Goal: Task Accomplishment & Management: Complete application form

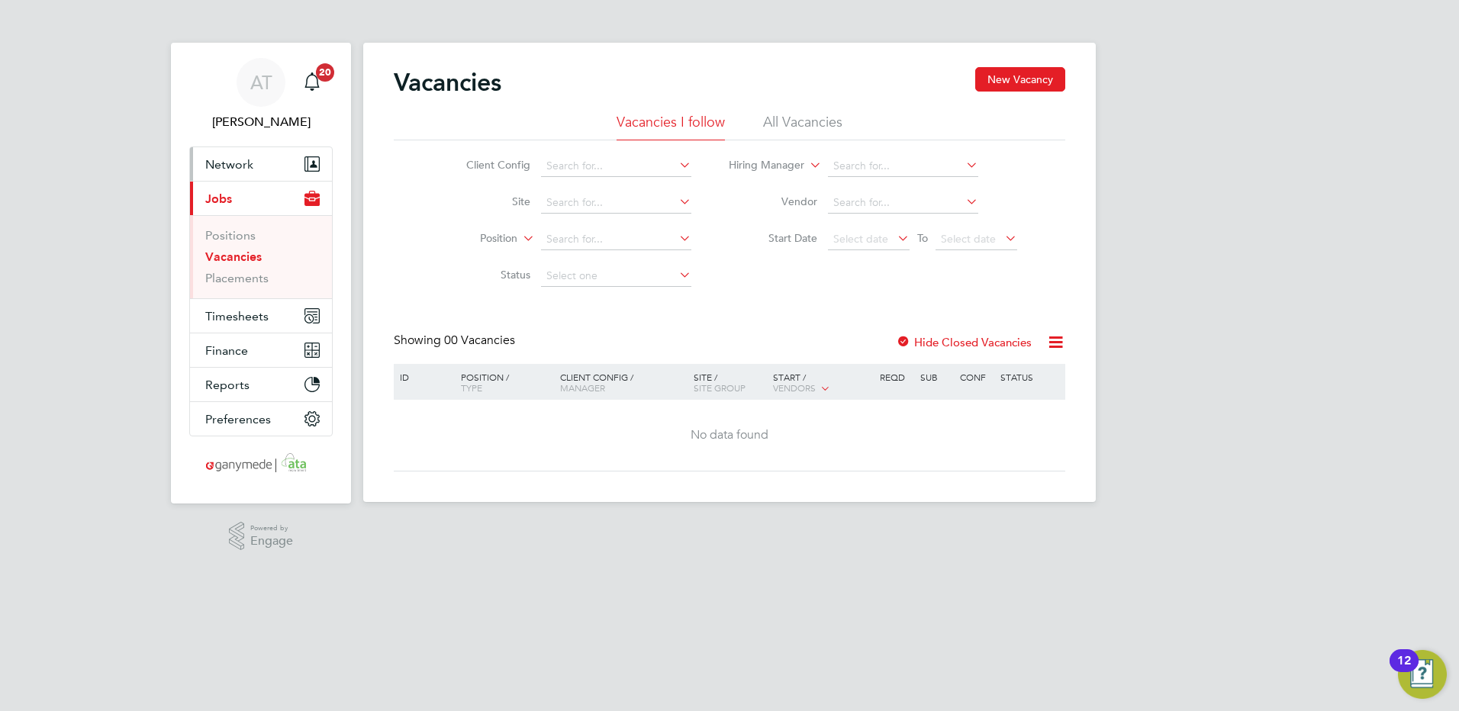
click at [217, 167] on span "Network" at bounding box center [229, 164] width 48 height 14
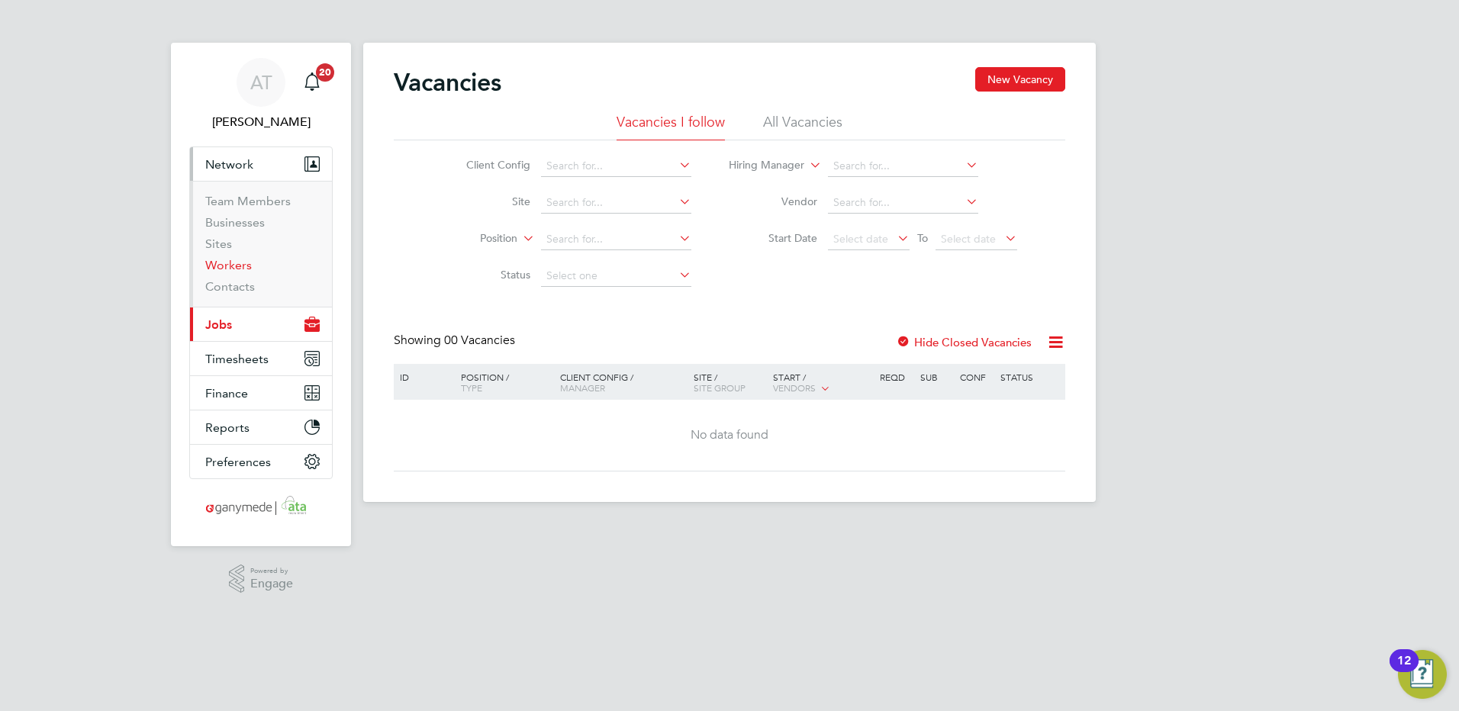
click at [224, 262] on link "Workers" at bounding box center [228, 265] width 47 height 14
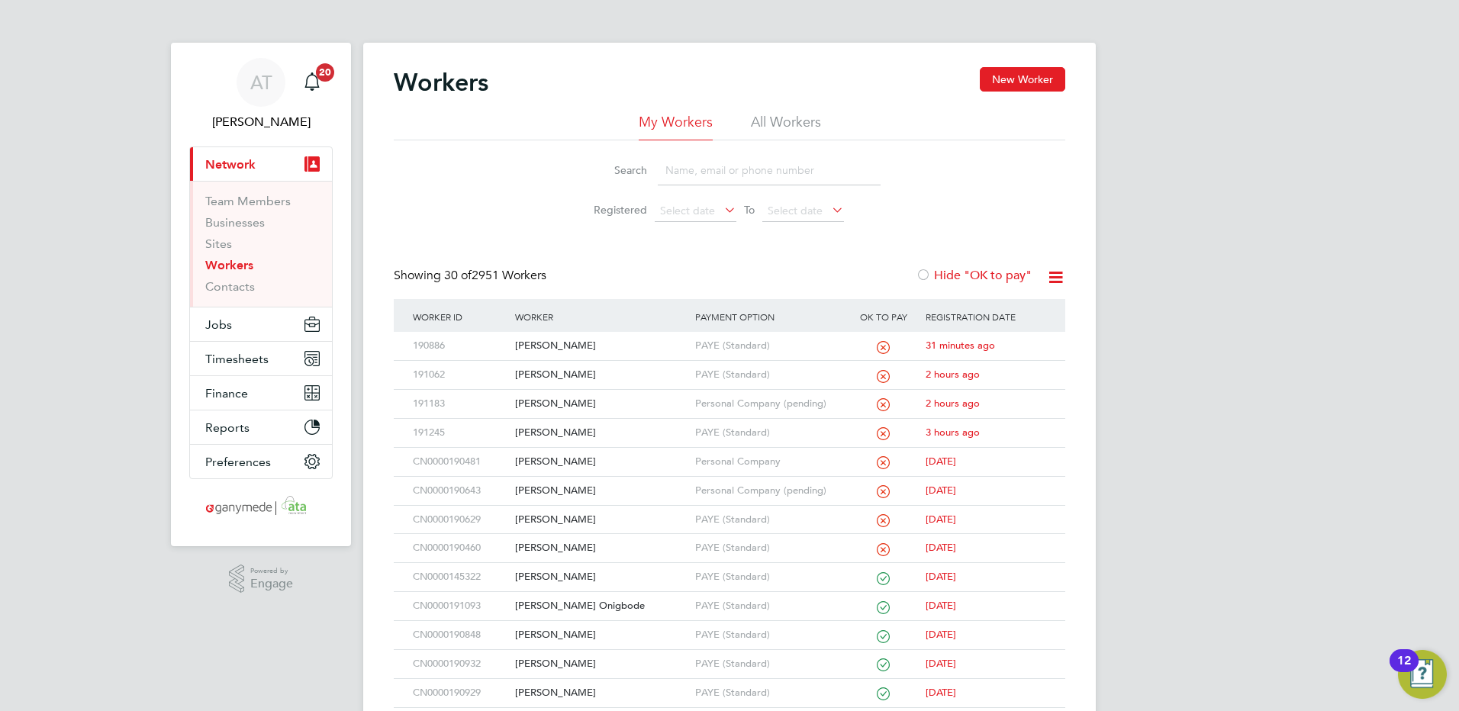
click at [667, 166] on input at bounding box center [769, 171] width 223 height 30
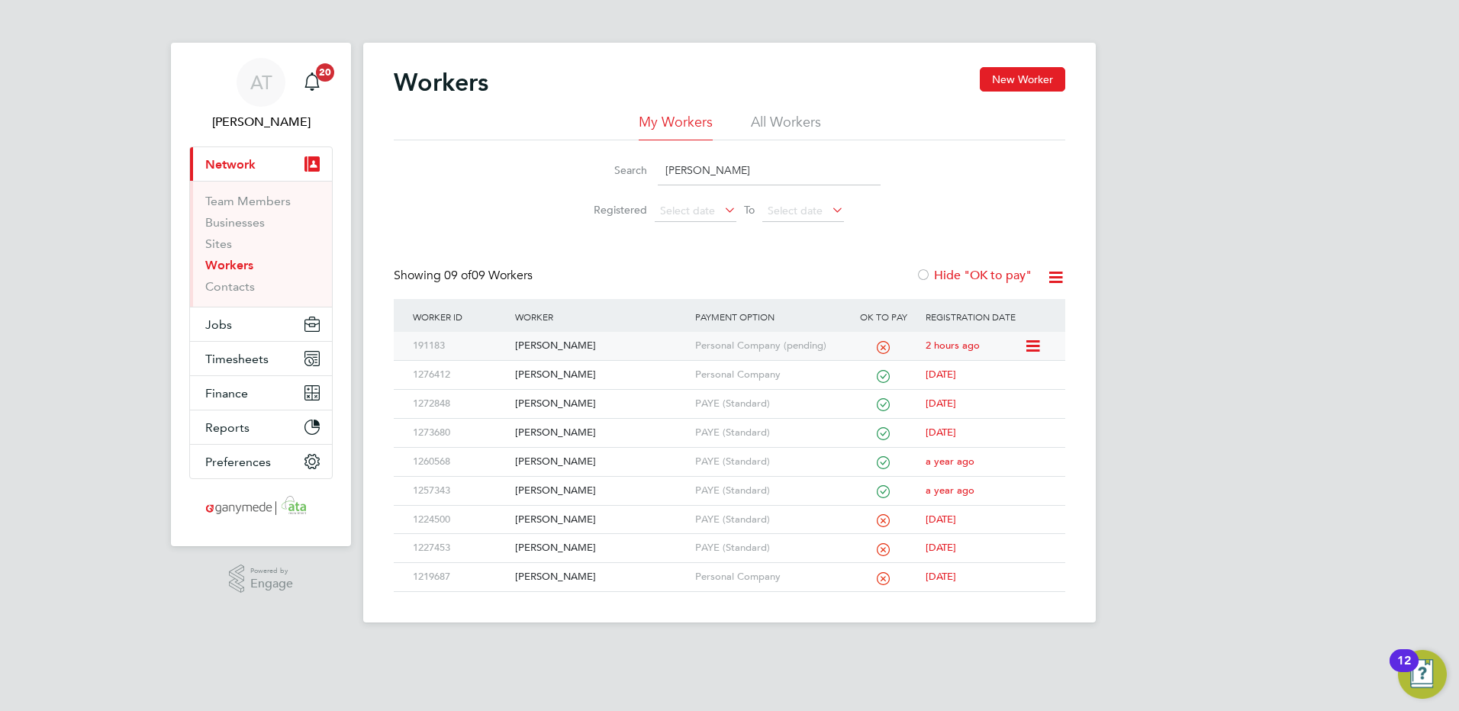
type input "Ross"
click at [541, 345] on div "Ross Glancy" at bounding box center [600, 346] width 179 height 28
click at [547, 346] on div "Ross Glancy" at bounding box center [600, 346] width 179 height 28
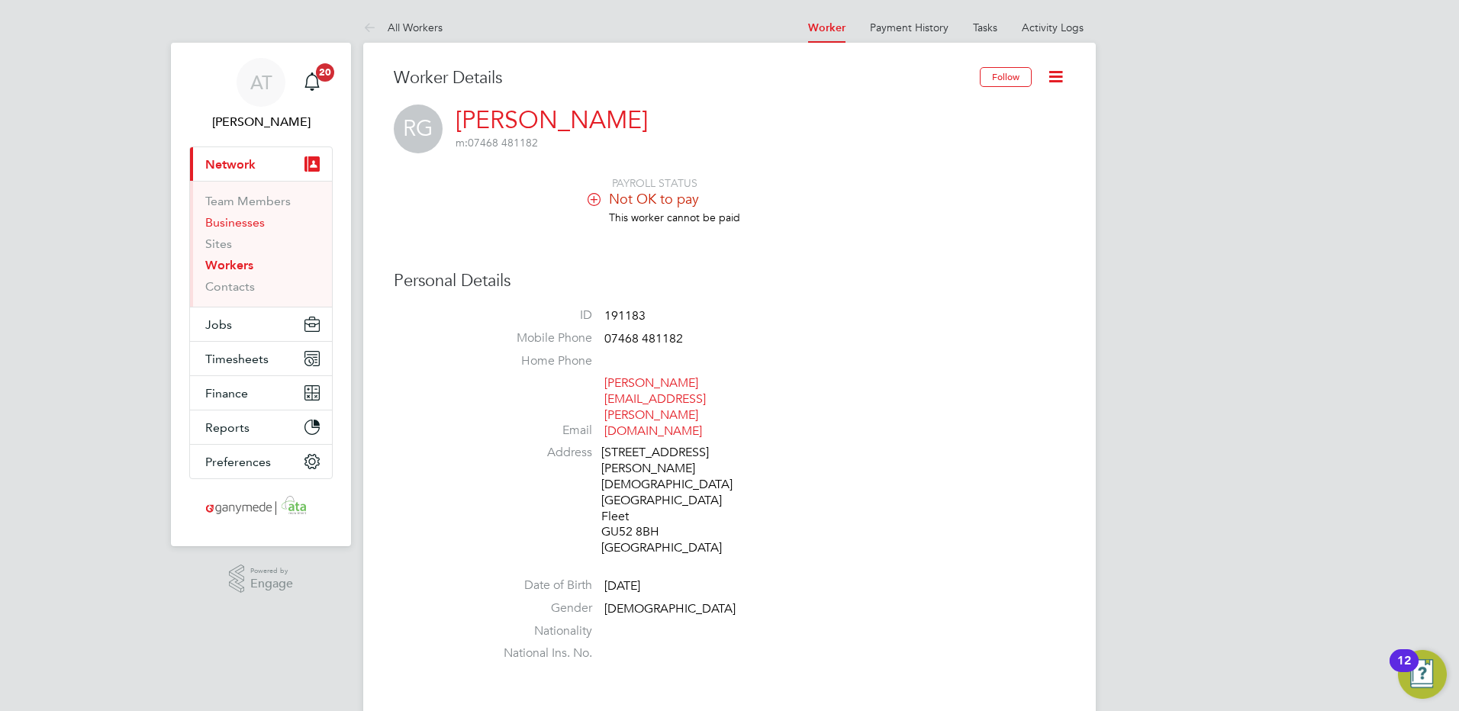
drag, startPoint x: 233, startPoint y: 224, endPoint x: 283, endPoint y: 217, distance: 50.1
click at [233, 224] on link "Businesses" at bounding box center [235, 222] width 60 height 14
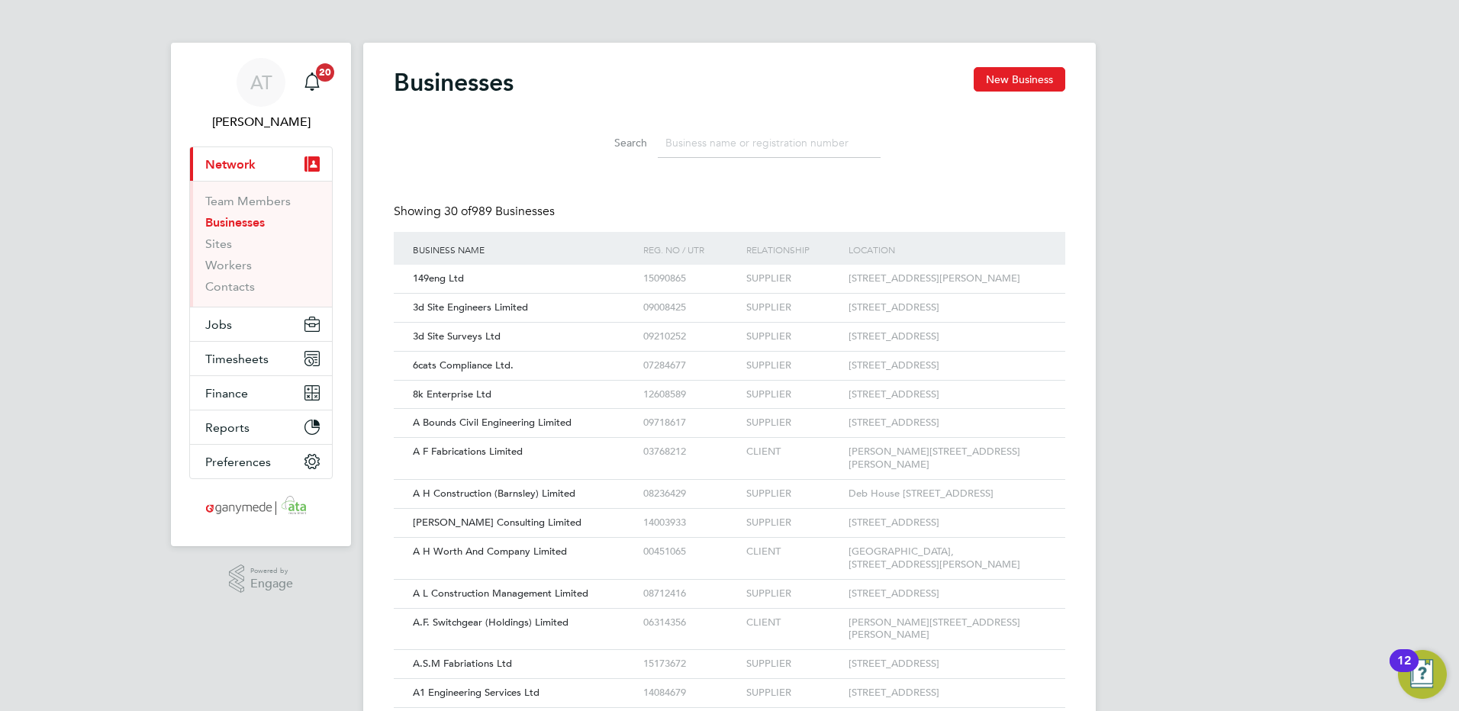
click at [683, 138] on input at bounding box center [769, 143] width 223 height 30
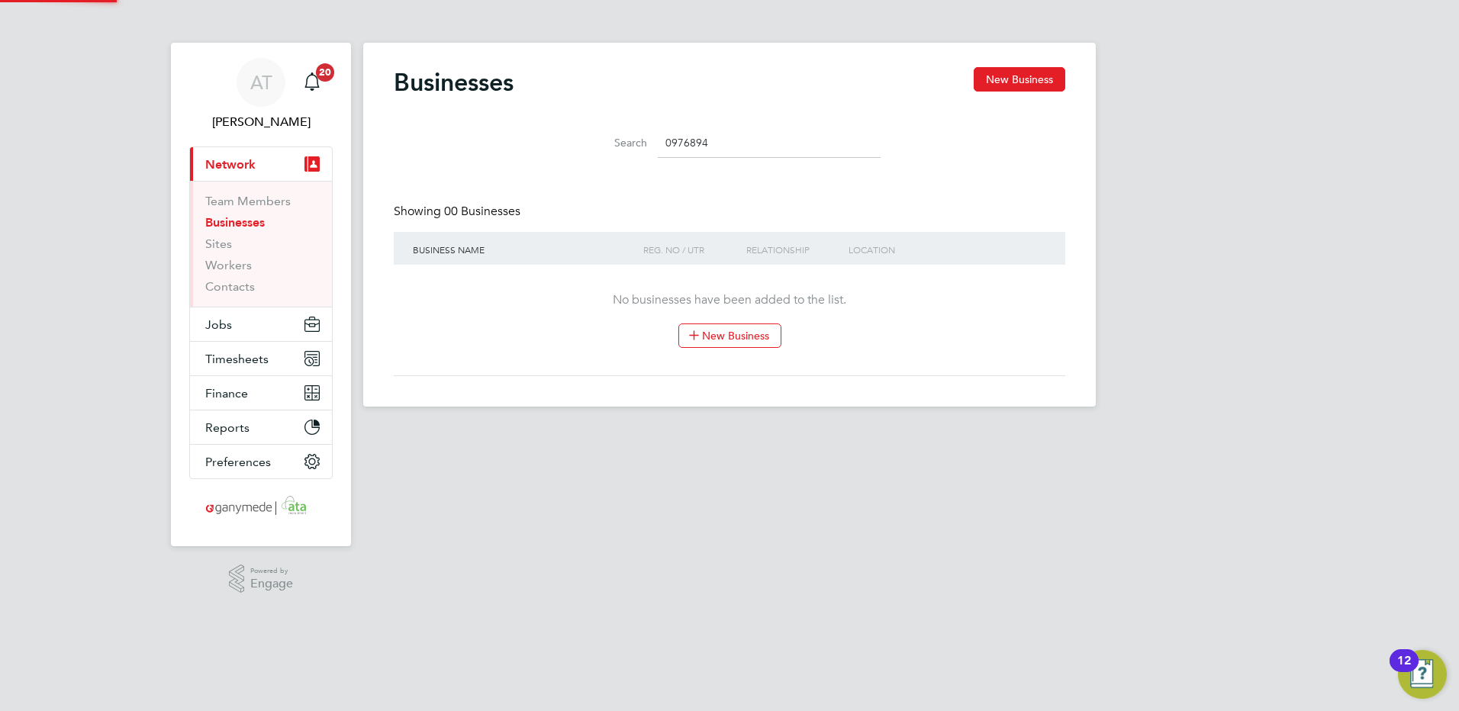
type input "09768942"
drag, startPoint x: 723, startPoint y: 143, endPoint x: 548, endPoint y: 138, distance: 175.5
click at [548, 138] on div "Search 09768942" at bounding box center [729, 139] width 671 height 53
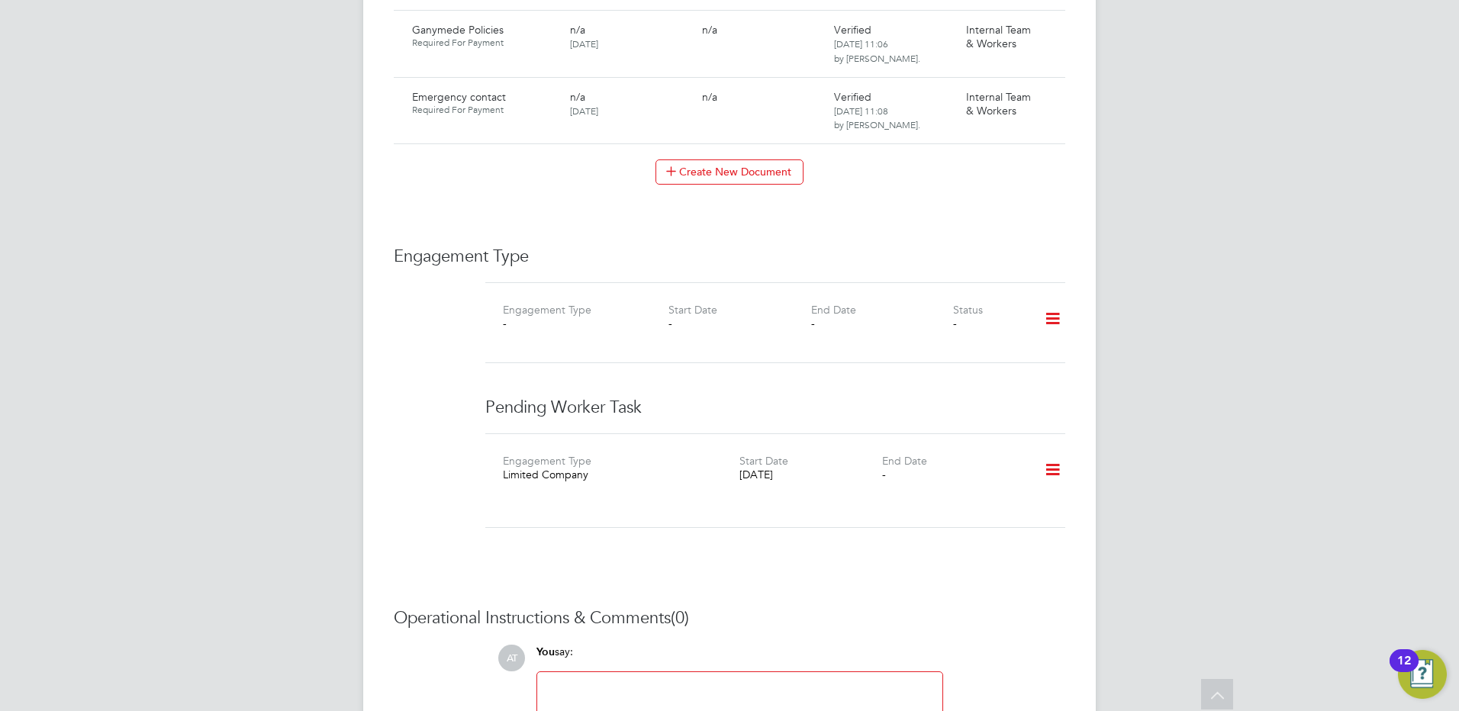
scroll to position [2060, 0]
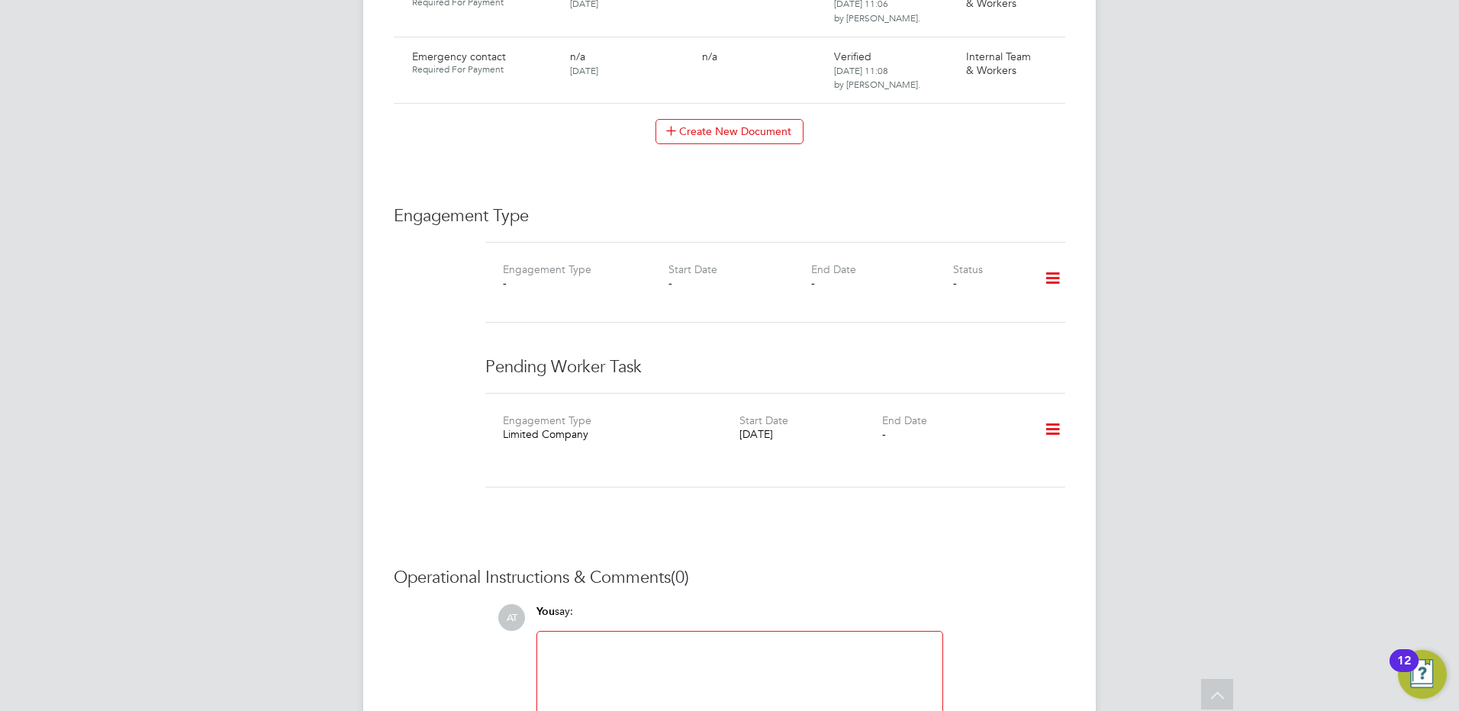
click at [1049, 412] on icon at bounding box center [1052, 429] width 27 height 35
click at [976, 466] on li "Add new business" at bounding box center [1004, 467] width 111 height 21
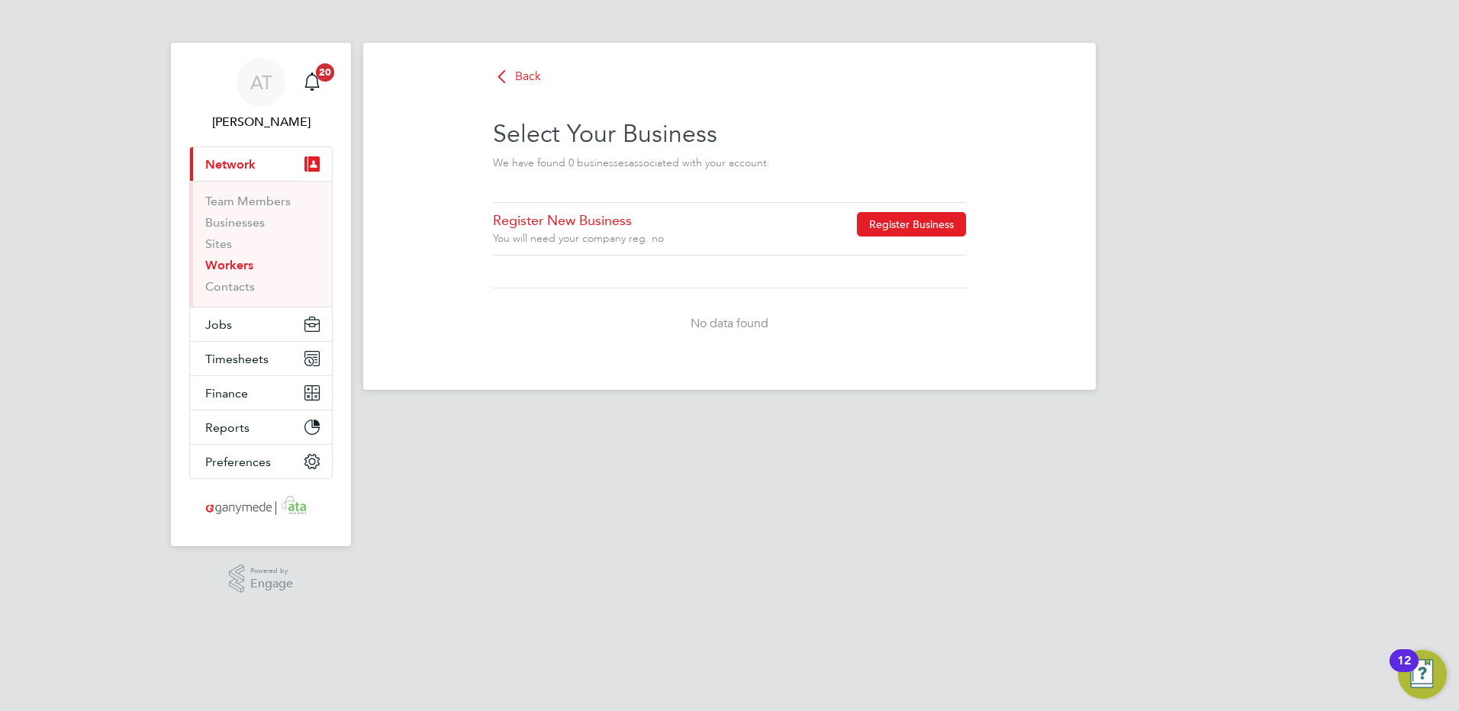
click at [914, 226] on button "Register Business" at bounding box center [911, 224] width 109 height 24
type input "[GEOGRAPHIC_DATA]"
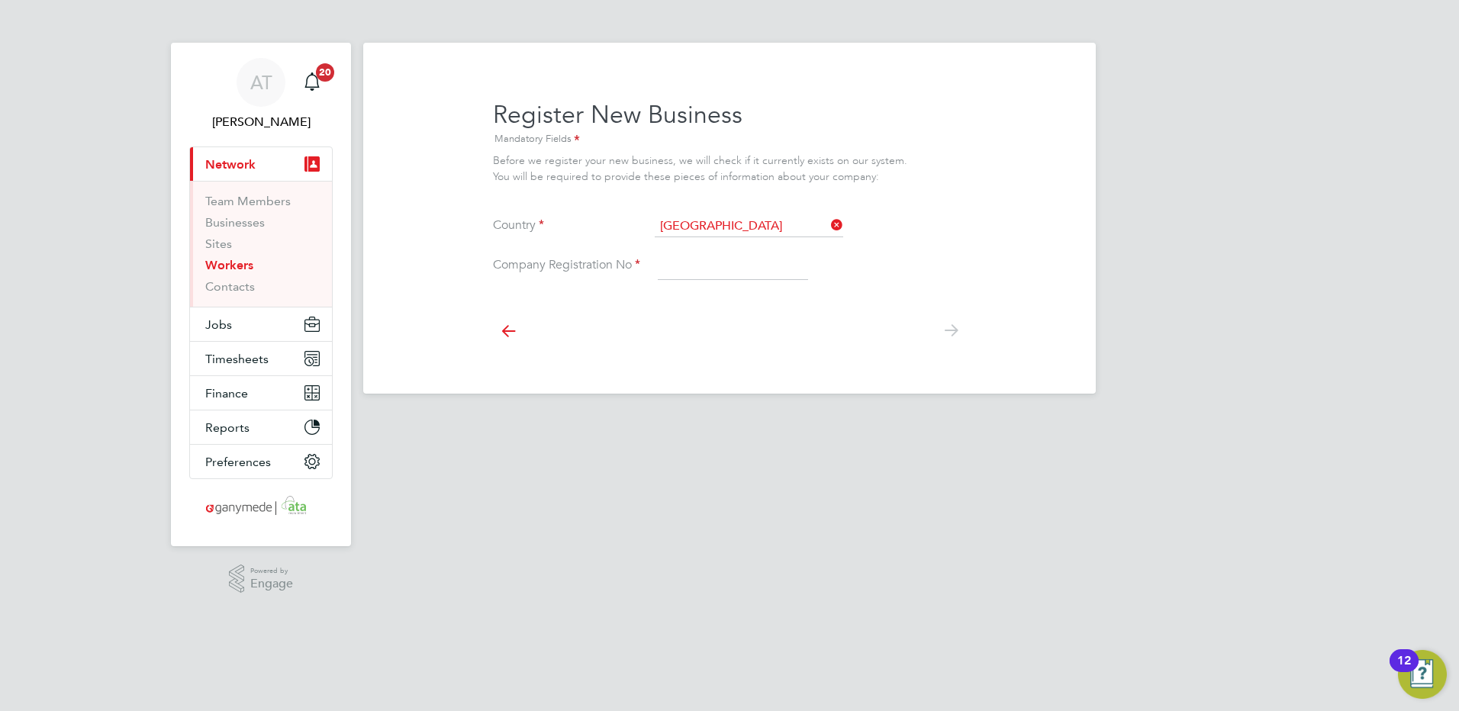
click at [680, 268] on input at bounding box center [733, 265] width 150 height 27
paste input "09768942"
type input "09768942"
click at [949, 329] on icon at bounding box center [950, 331] width 31 height 34
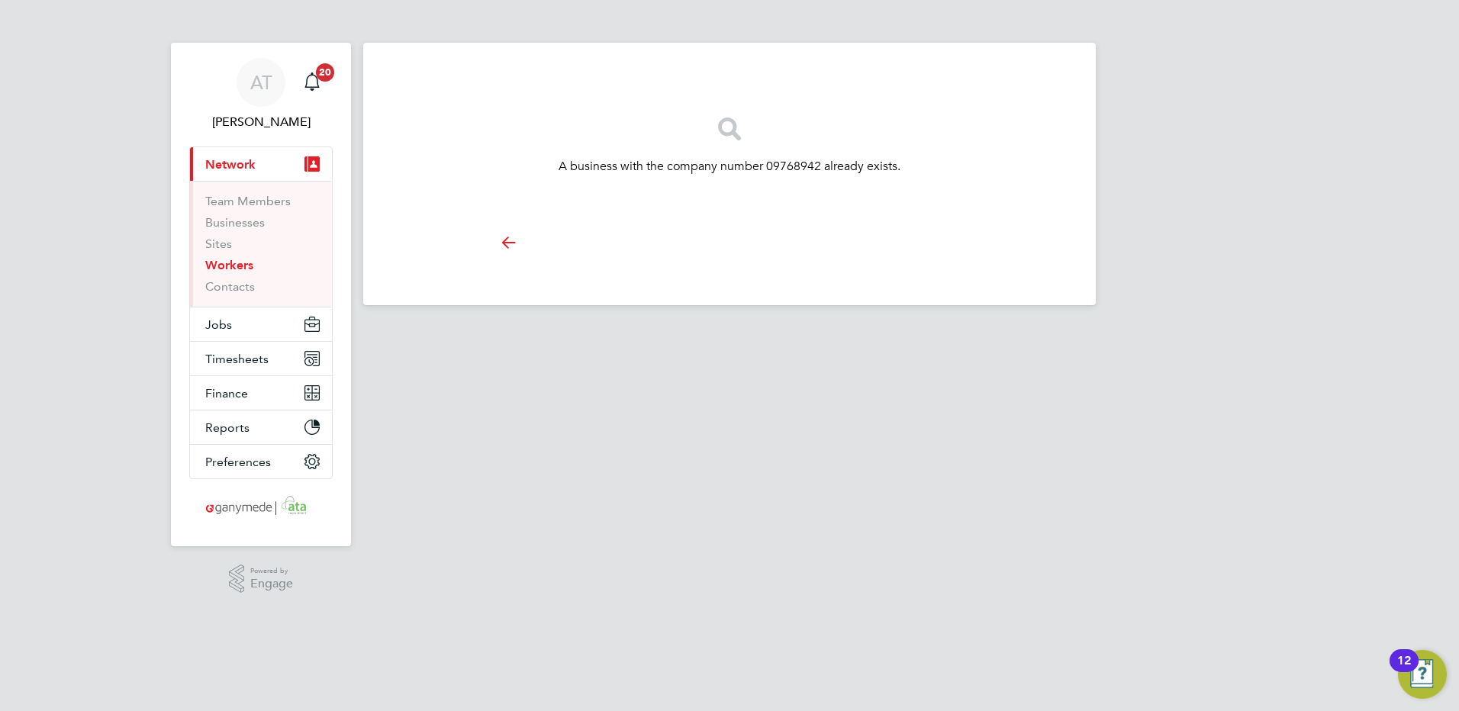
click at [510, 240] on icon at bounding box center [508, 242] width 31 height 34
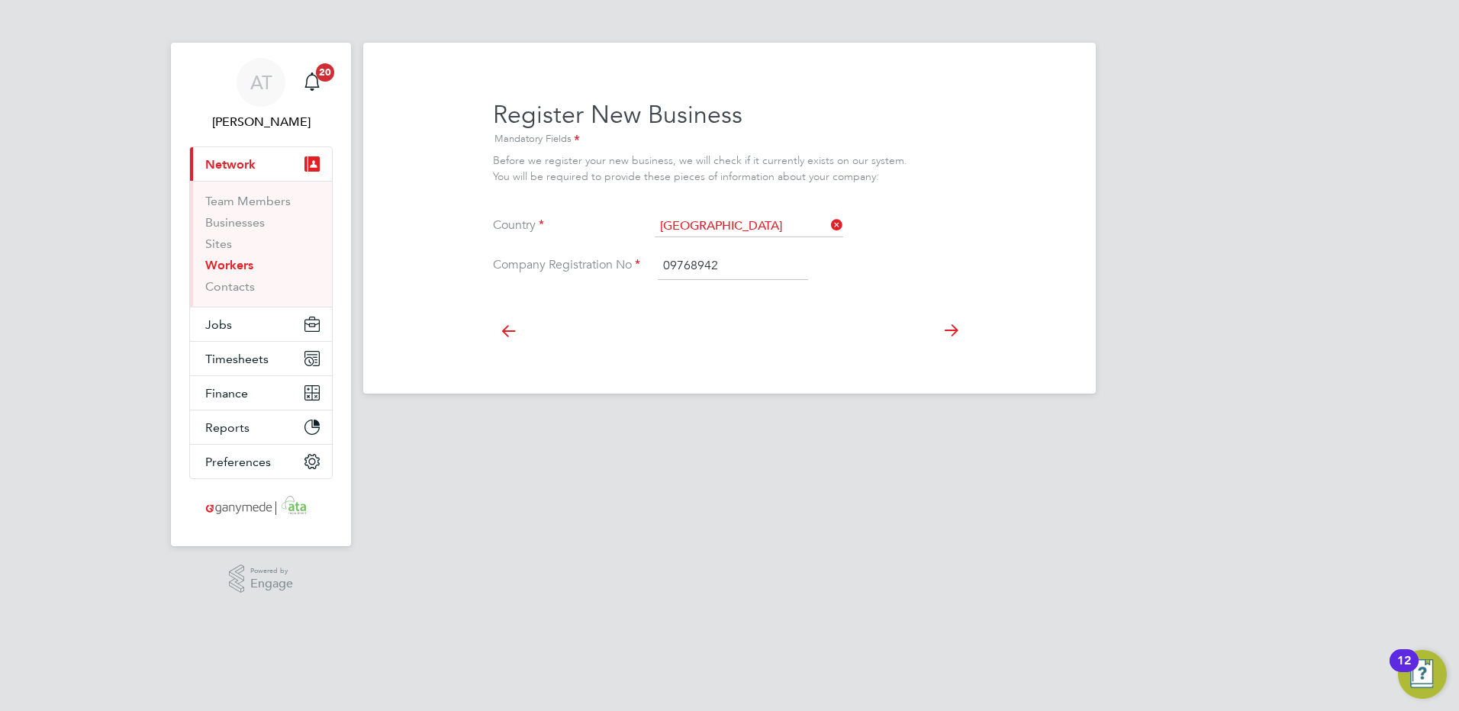
click at [504, 330] on icon at bounding box center [508, 331] width 31 height 34
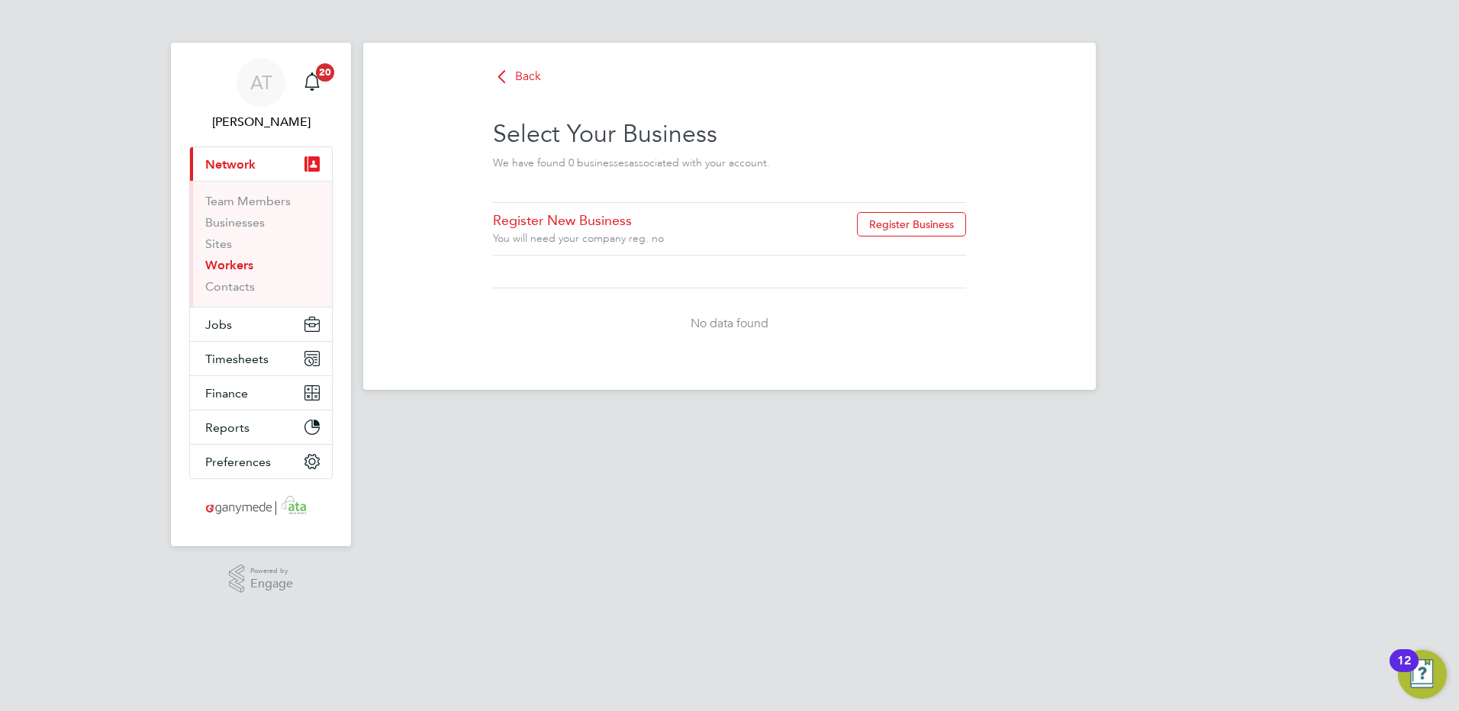
click at [222, 265] on link "Workers" at bounding box center [229, 265] width 48 height 14
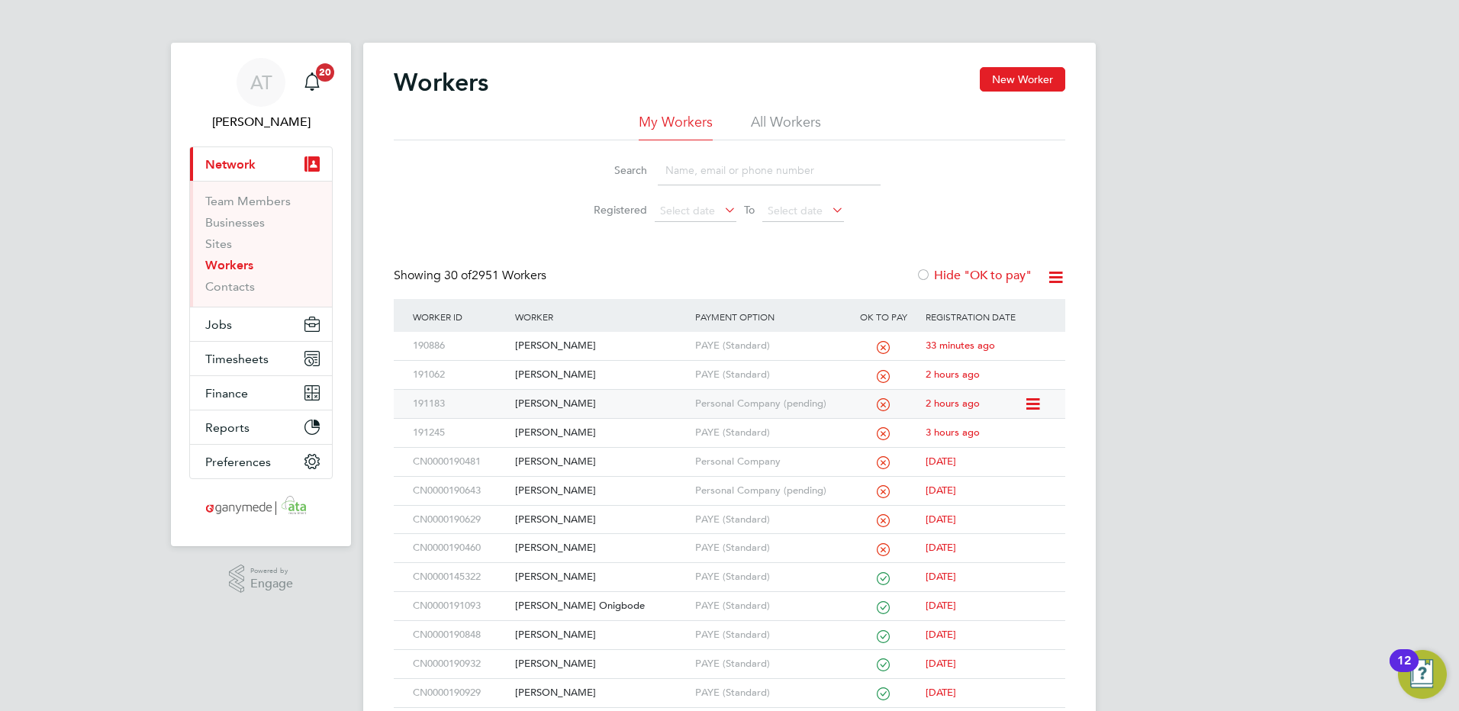
click at [547, 404] on div "[PERSON_NAME]" at bounding box center [600, 404] width 179 height 28
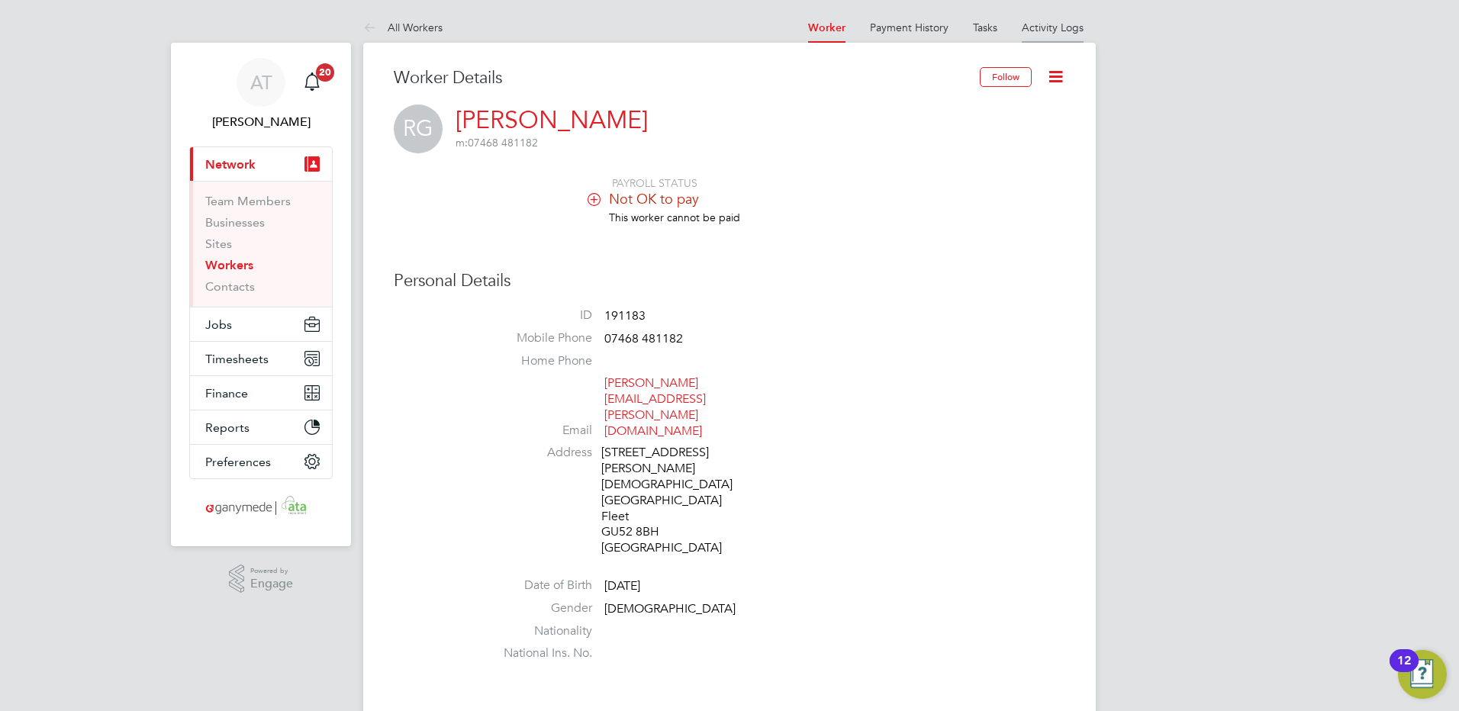
click at [1051, 28] on link "Activity Logs" at bounding box center [1052, 28] width 62 height 14
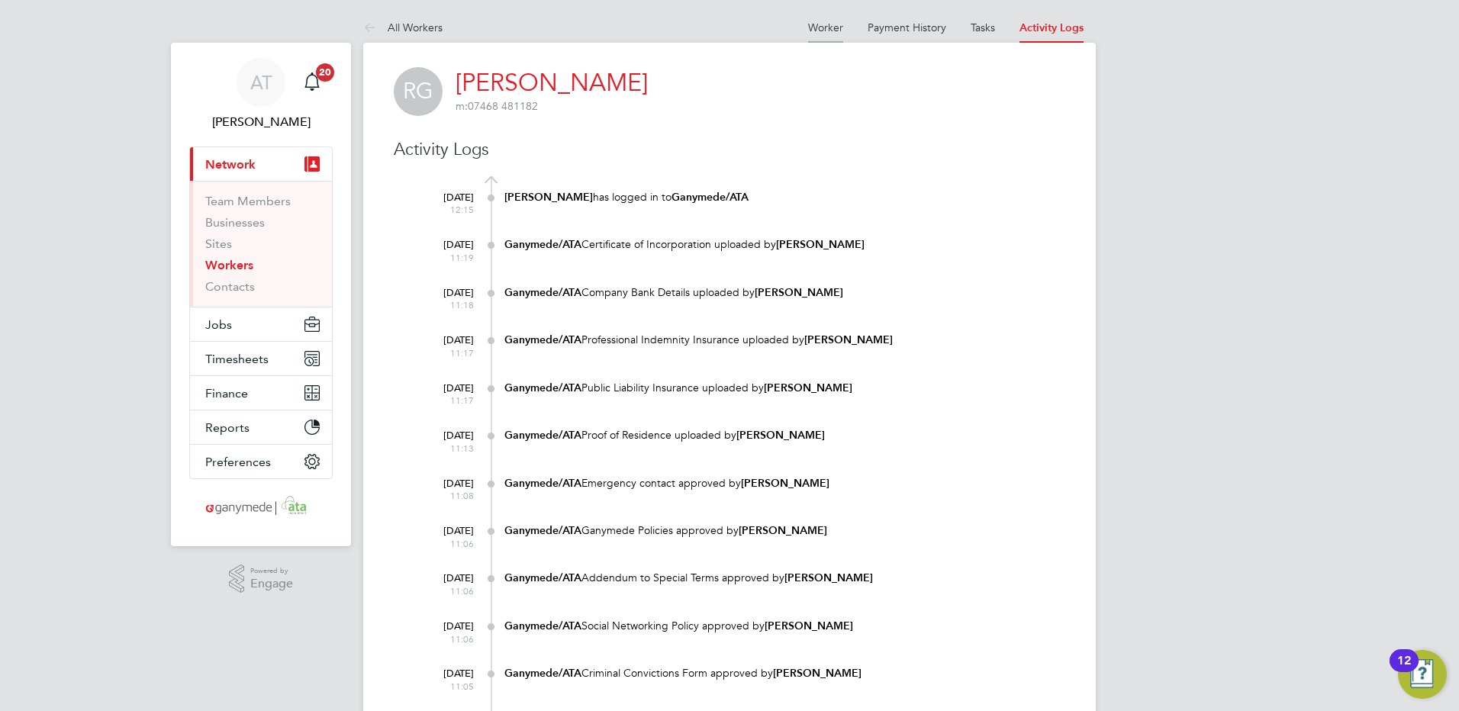
click at [813, 24] on link "Worker" at bounding box center [825, 28] width 35 height 14
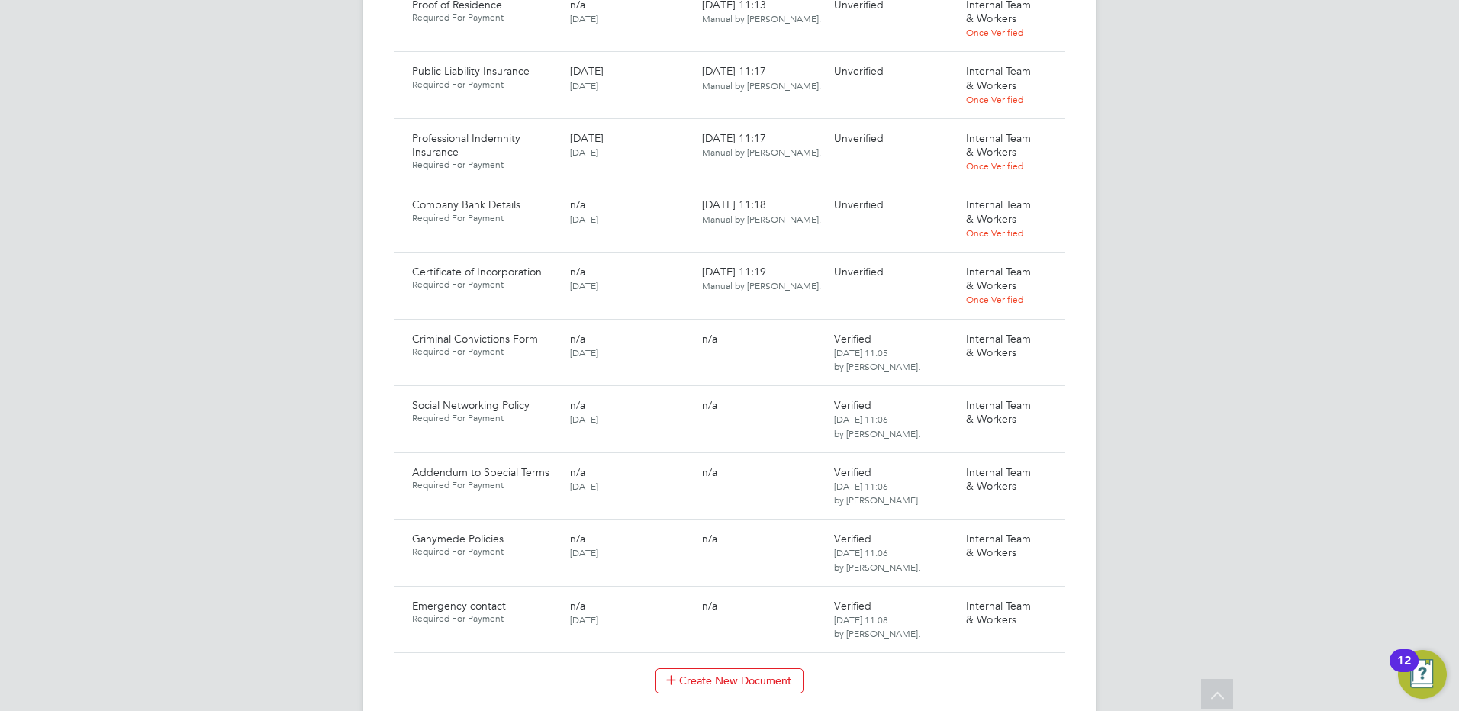
scroll to position [1526, 0]
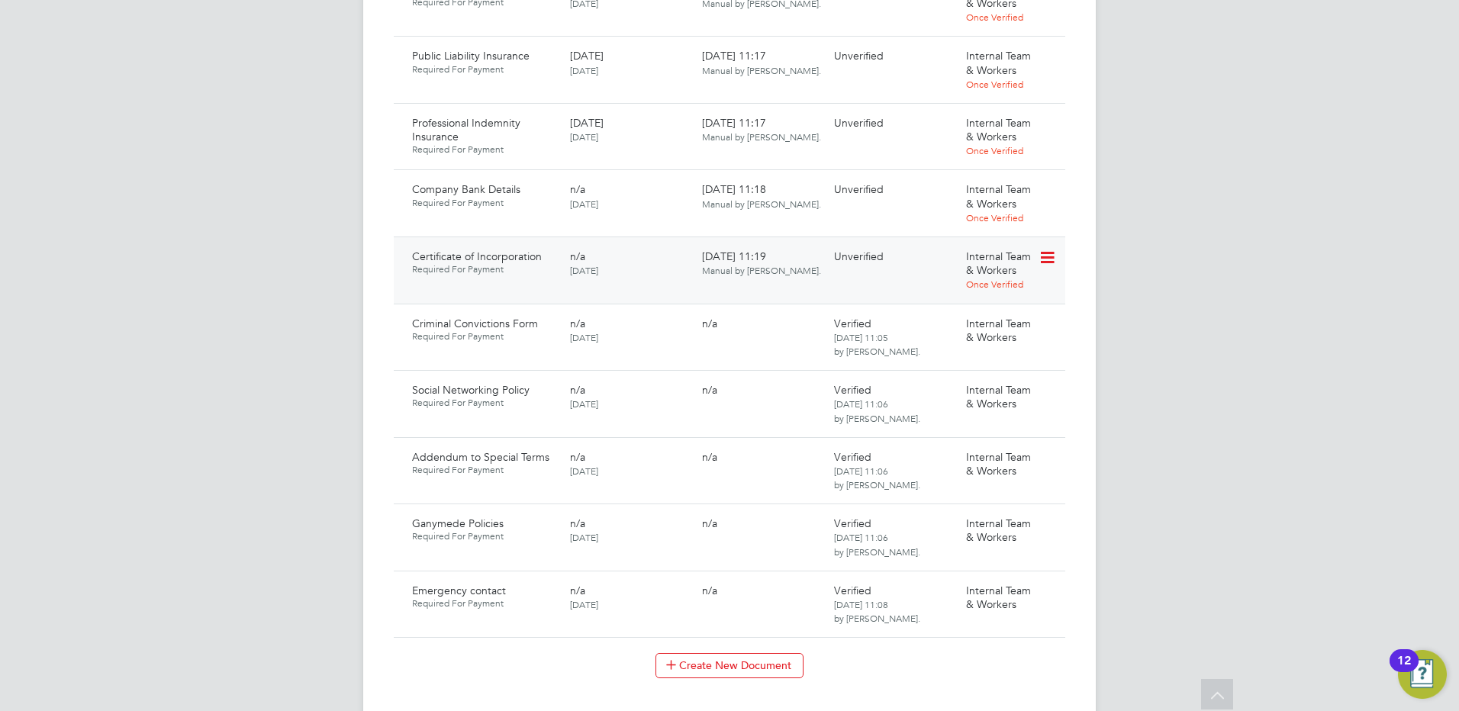
click at [1048, 249] on icon at bounding box center [1045, 258] width 15 height 18
click at [963, 236] on li "Download Document" at bounding box center [991, 236] width 121 height 21
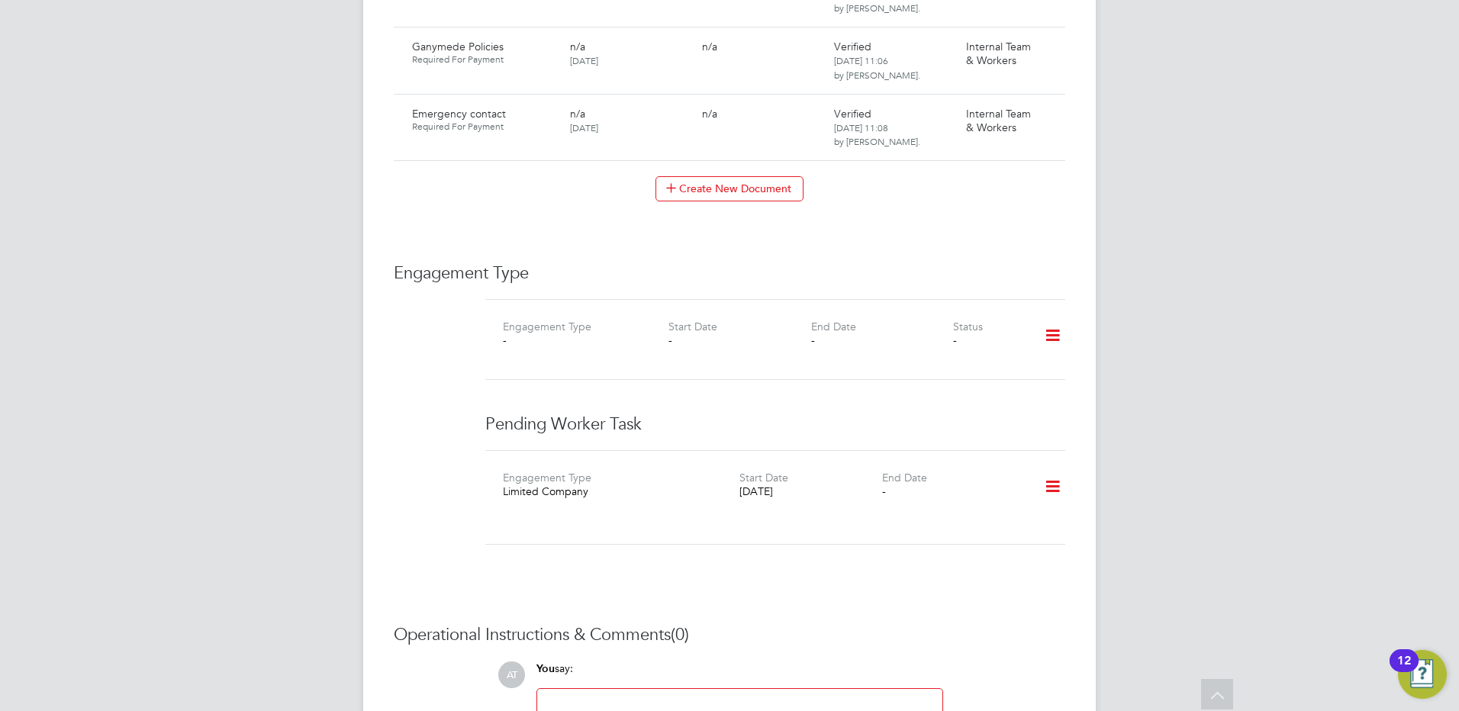
scroll to position [2101, 0]
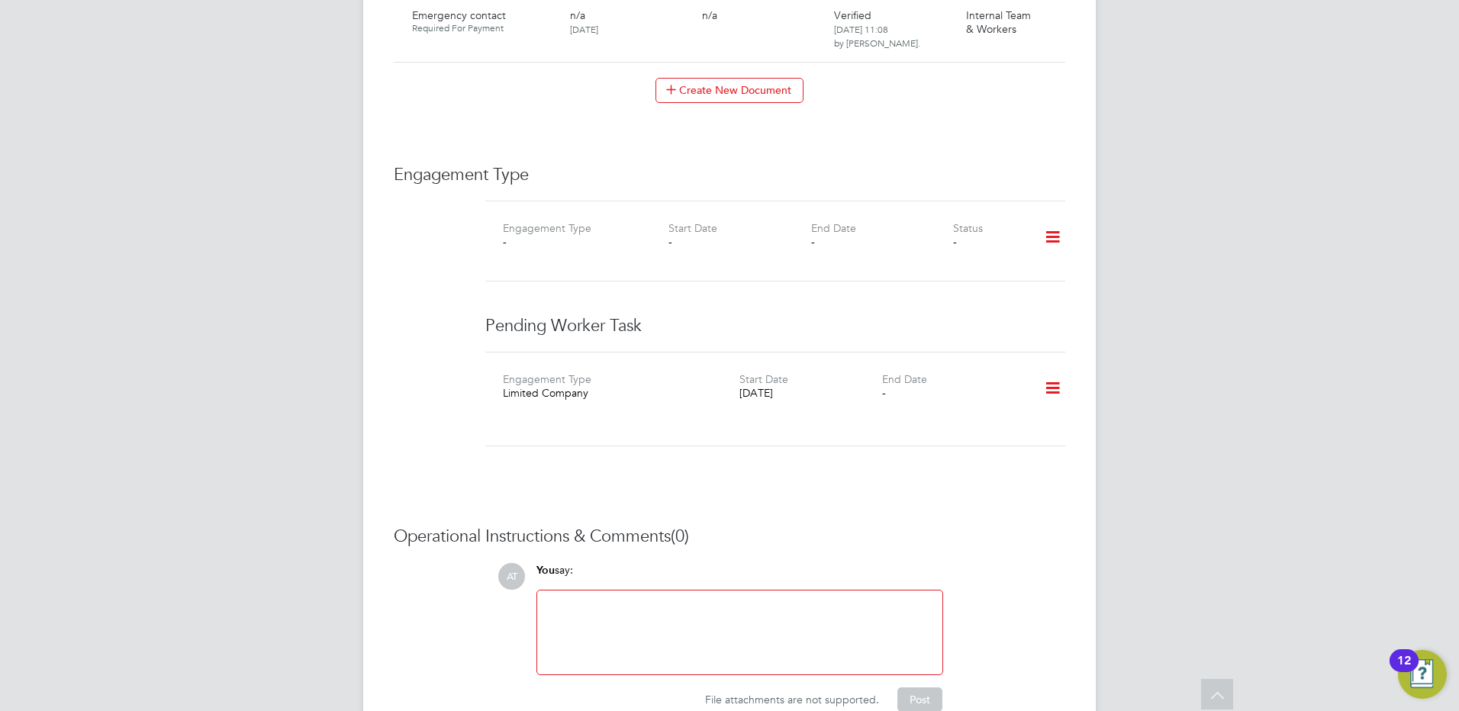
click at [1047, 371] on icon at bounding box center [1052, 388] width 27 height 35
click at [963, 426] on li "Add new business" at bounding box center [1004, 426] width 111 height 21
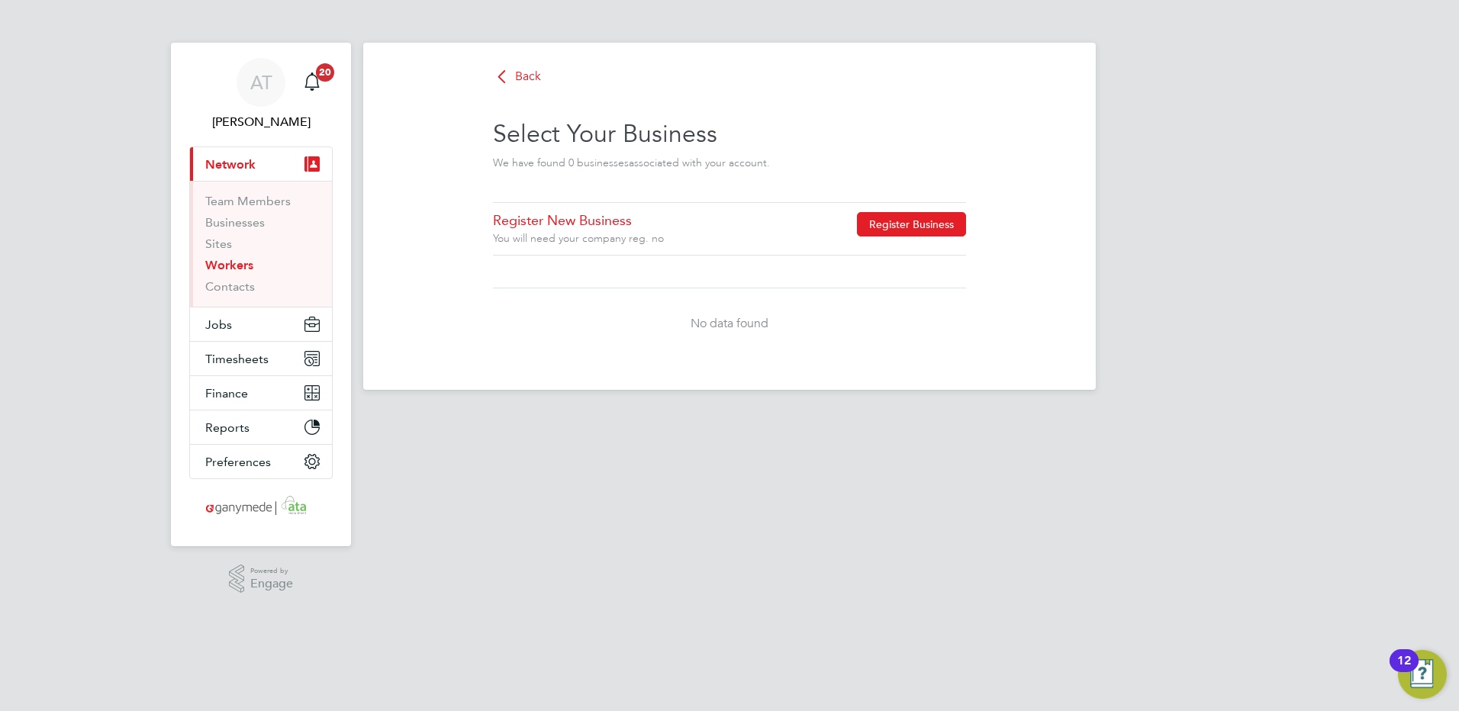
click at [887, 220] on button "Register Business" at bounding box center [911, 224] width 109 height 24
type input "United Kingdom"
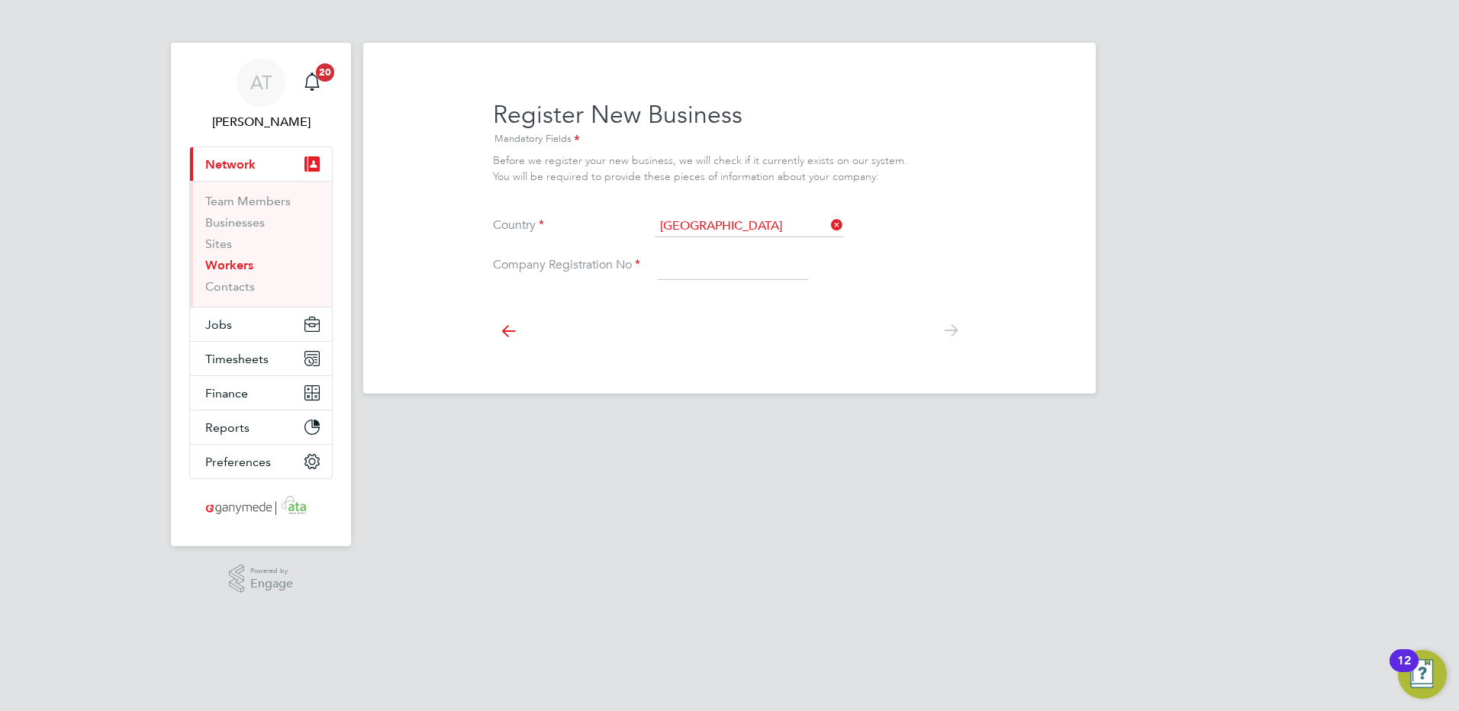
click at [667, 260] on input at bounding box center [733, 265] width 150 height 27
paste input "9768942"
click at [664, 334] on div at bounding box center [729, 329] width 473 height 68
click at [950, 330] on icon at bounding box center [950, 331] width 31 height 34
click at [665, 262] on input "9768942" at bounding box center [733, 265] width 150 height 27
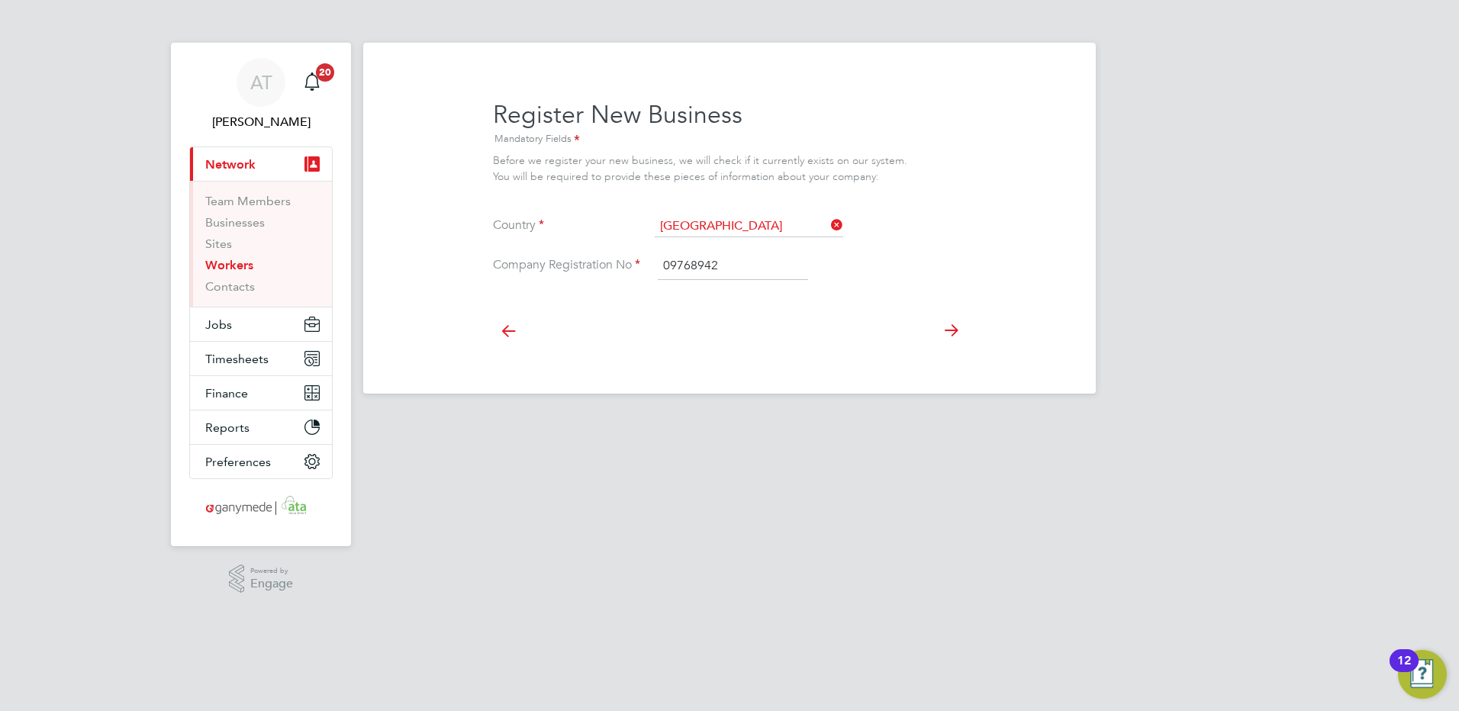
type input "09768942"
click at [947, 331] on icon at bounding box center [950, 331] width 31 height 34
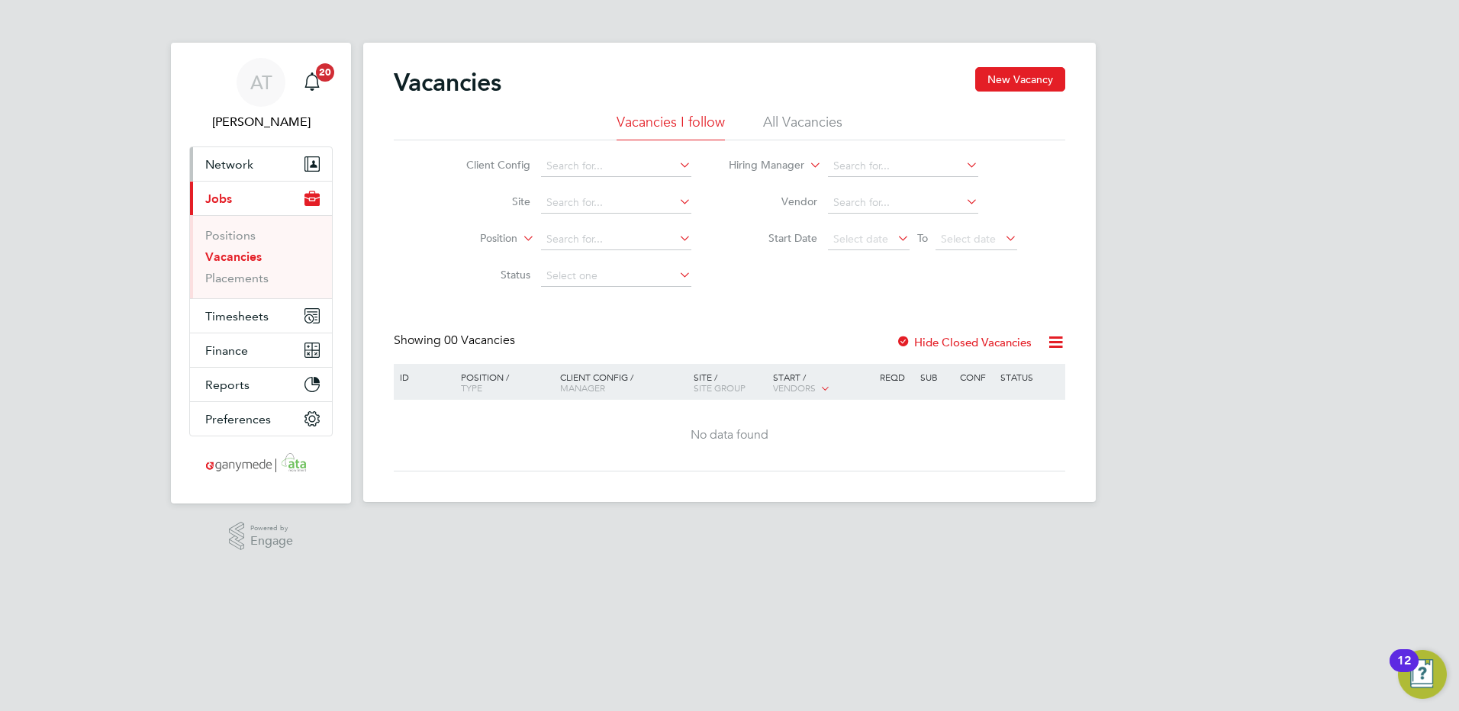
click at [226, 162] on span "Network" at bounding box center [229, 164] width 48 height 14
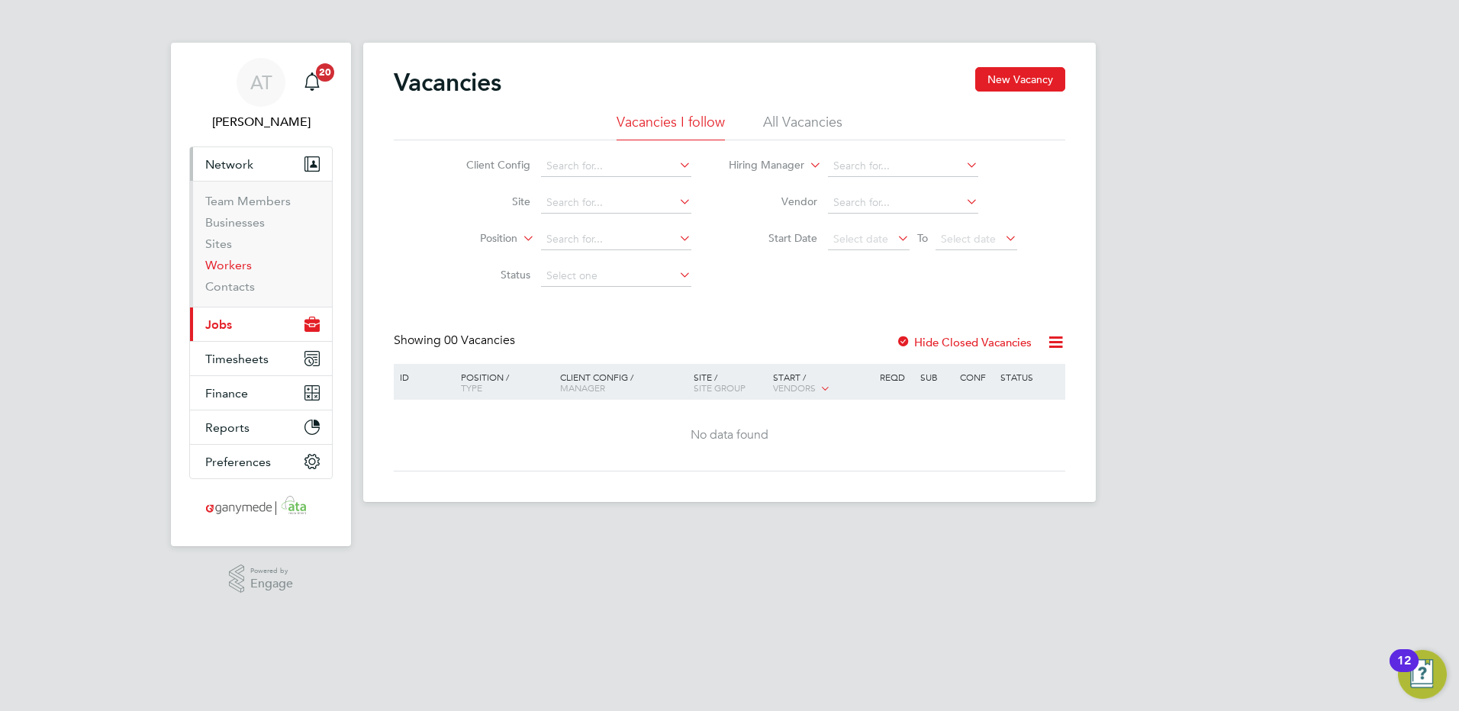
drag, startPoint x: 222, startPoint y: 263, endPoint x: 288, endPoint y: 247, distance: 67.5
click at [222, 263] on link "Workers" at bounding box center [228, 265] width 47 height 14
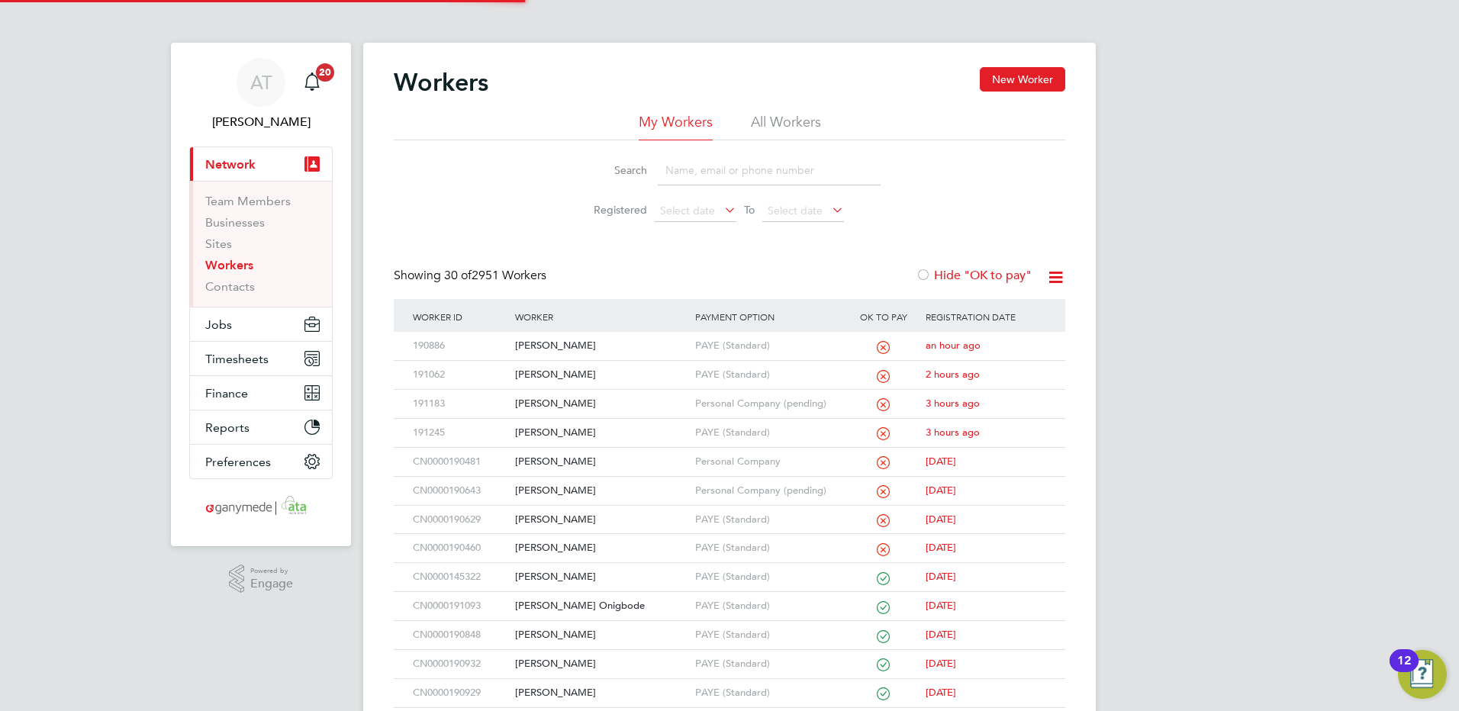
click at [669, 167] on input at bounding box center [769, 171] width 223 height 30
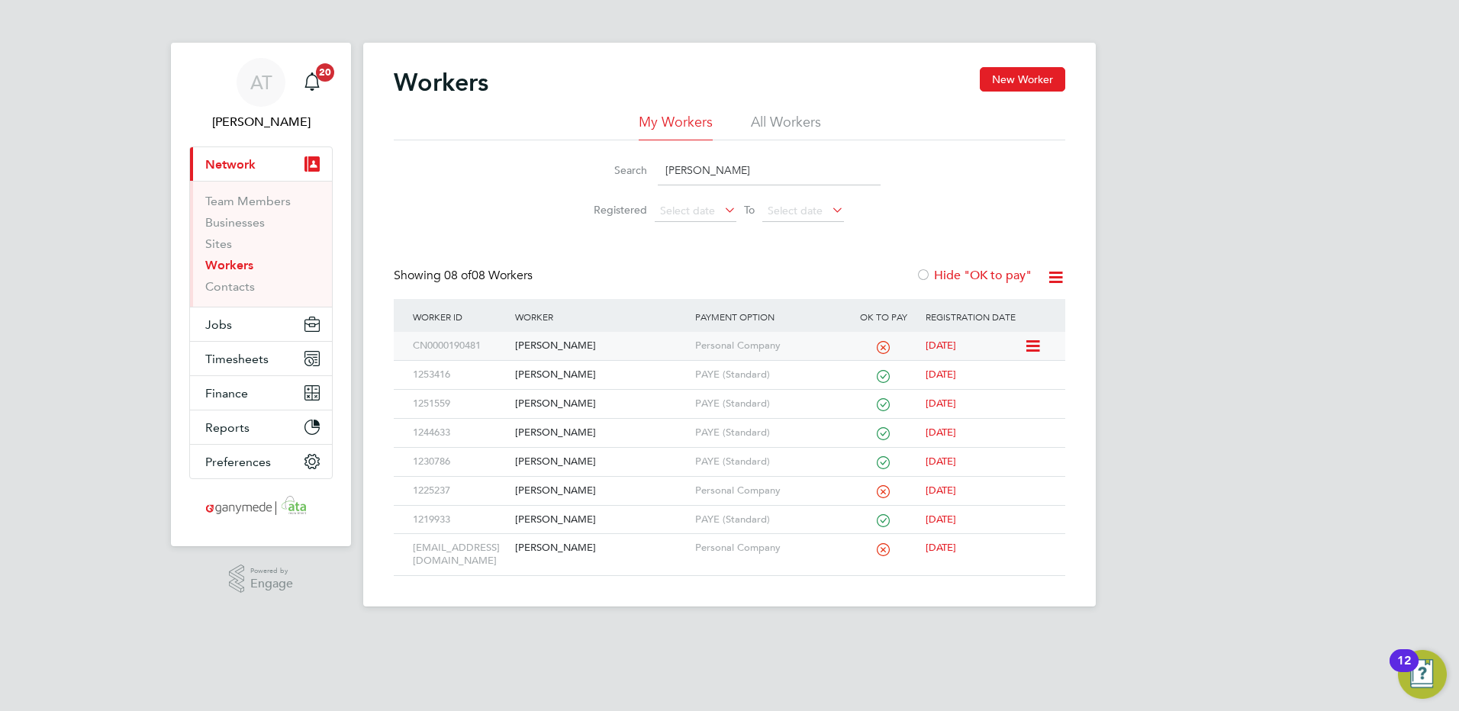
type input "harry"
click at [539, 346] on div "[PERSON_NAME]" at bounding box center [600, 346] width 179 height 28
click at [540, 345] on div "[PERSON_NAME]" at bounding box center [600, 346] width 179 height 28
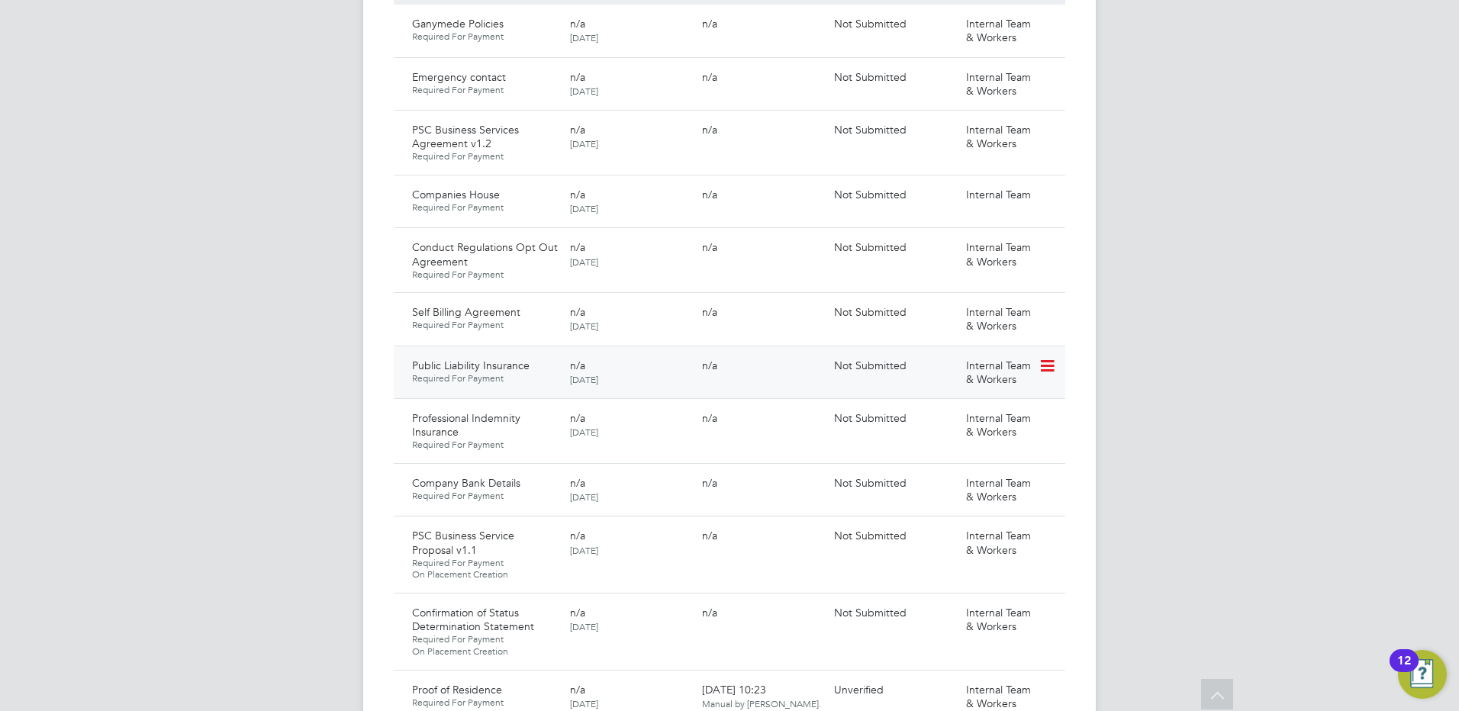
scroll to position [915, 0]
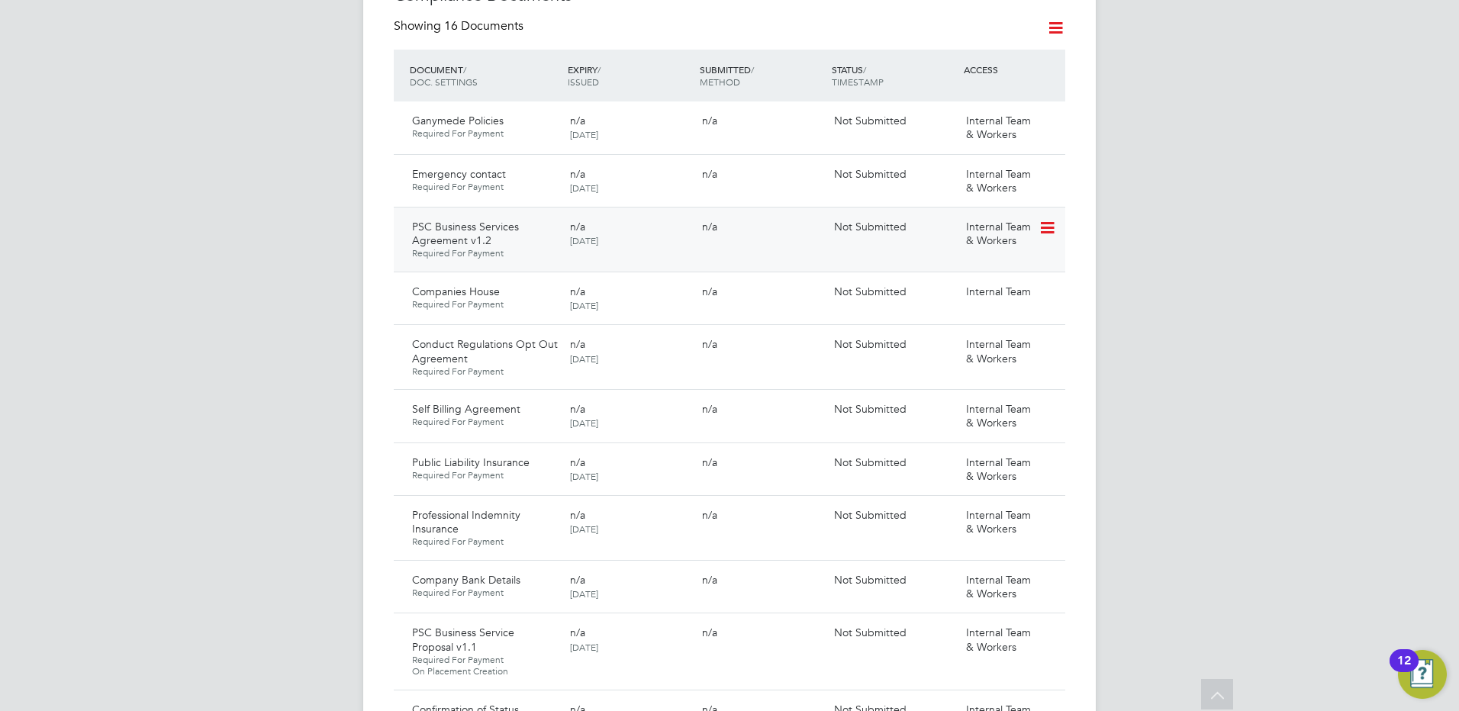
click at [1042, 219] on icon at bounding box center [1045, 228] width 15 height 18
click at [925, 271] on li "View Requested Document" at bounding box center [978, 269] width 153 height 21
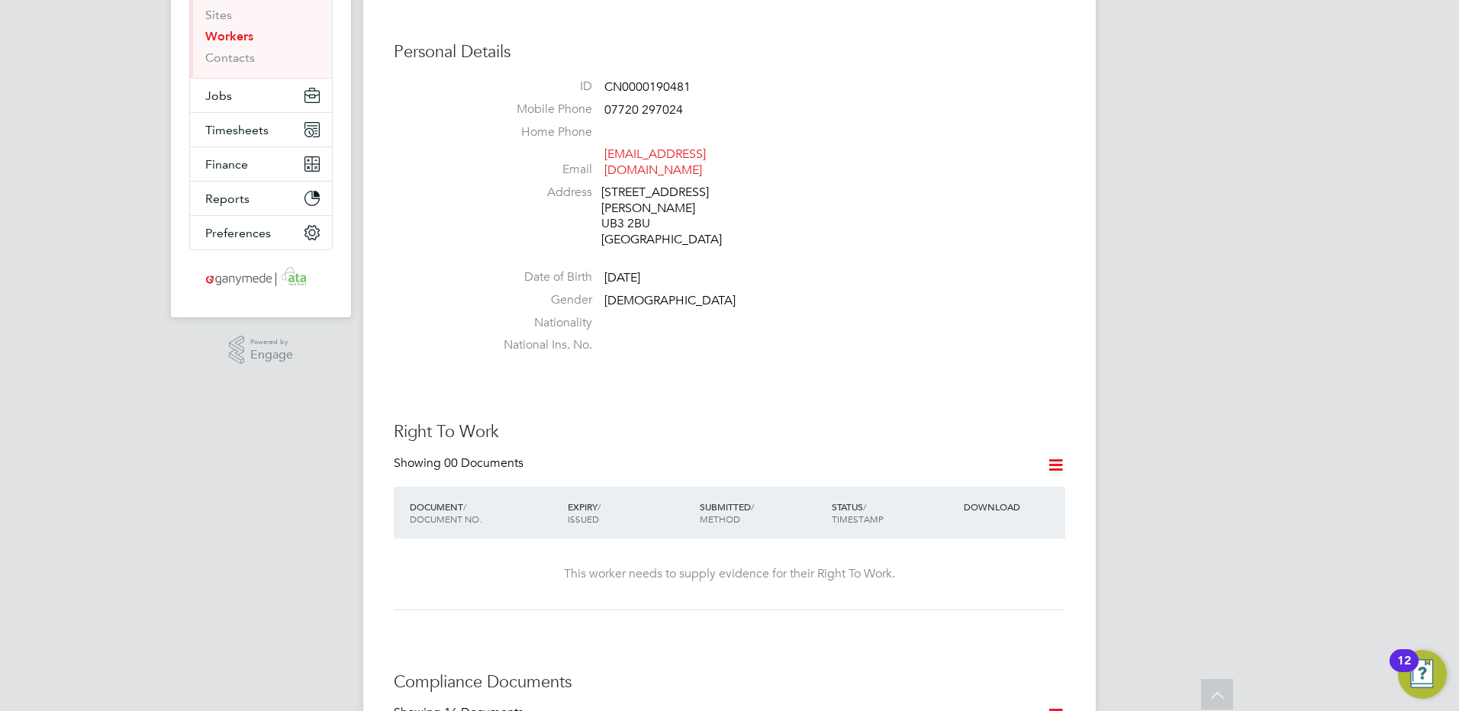
scroll to position [0, 0]
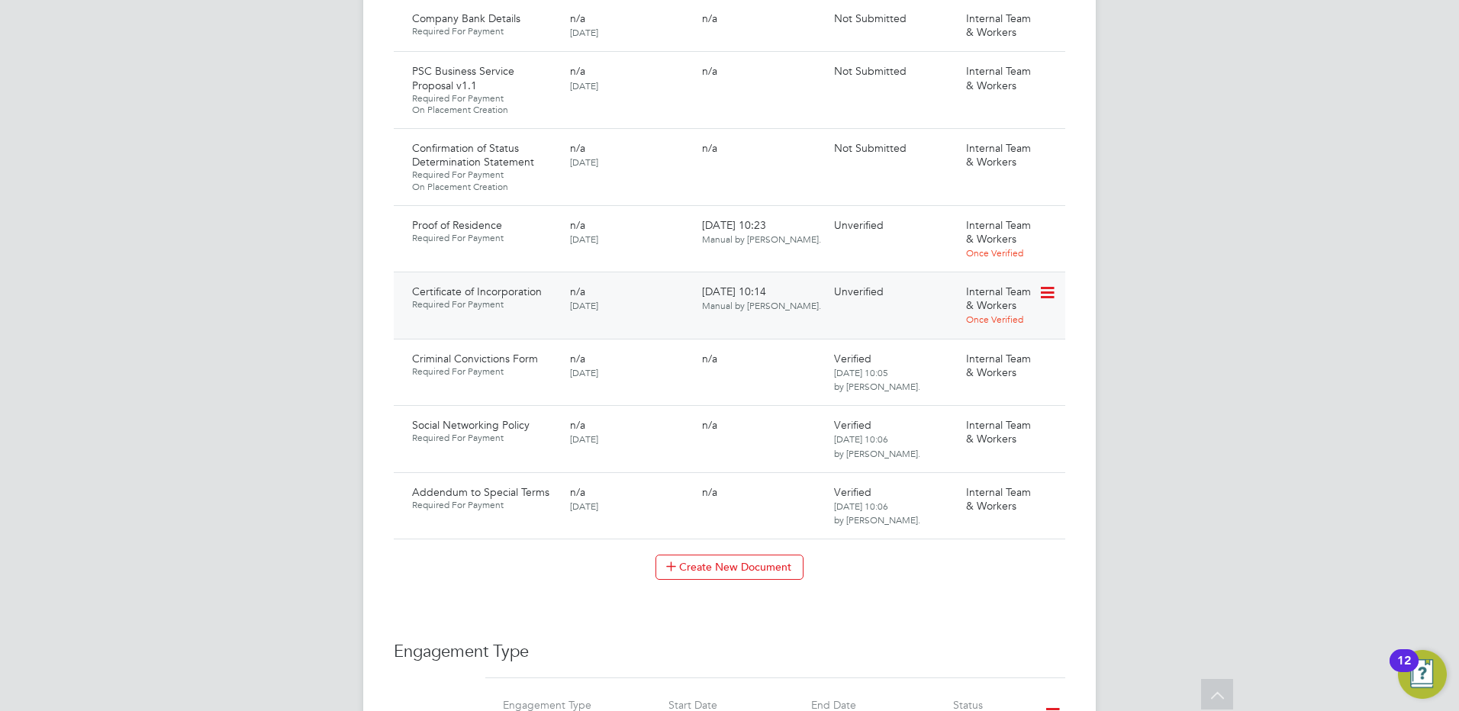
scroll to position [1449, 0]
